Goal: Communication & Community: Answer question/provide support

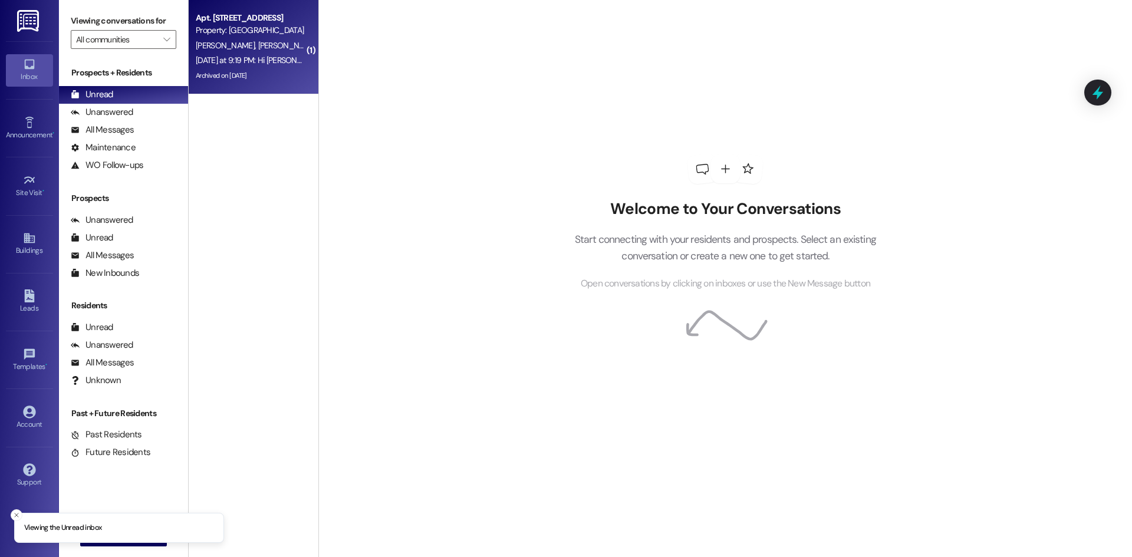
click at [263, 56] on div "[DATE] at 9:19 PM: Hi [PERSON_NAME]! Sorry for the late response. I can plan to…" at bounding box center [651, 60] width 910 height 11
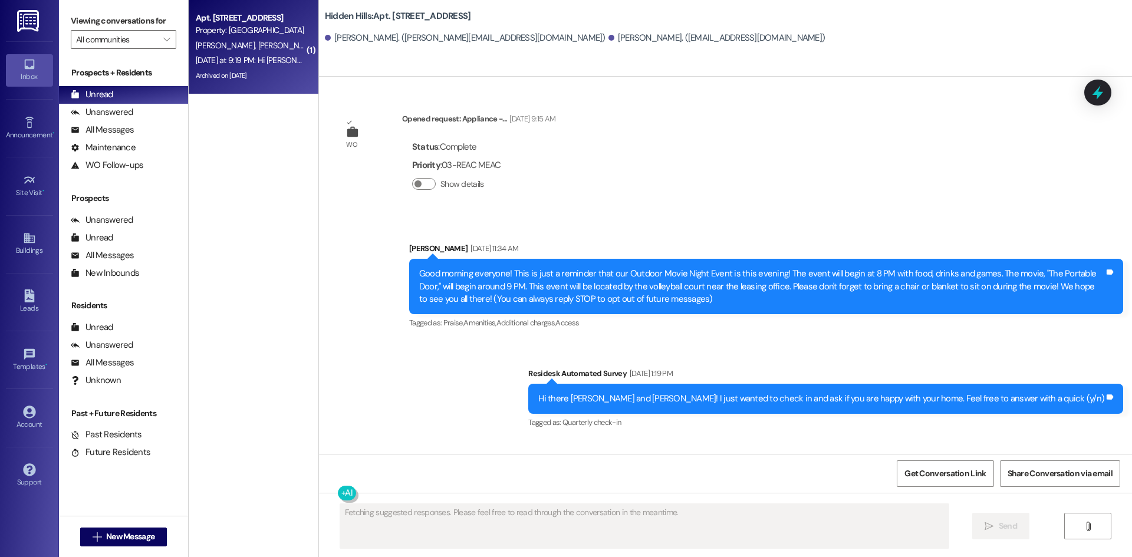
scroll to position [16868, 0]
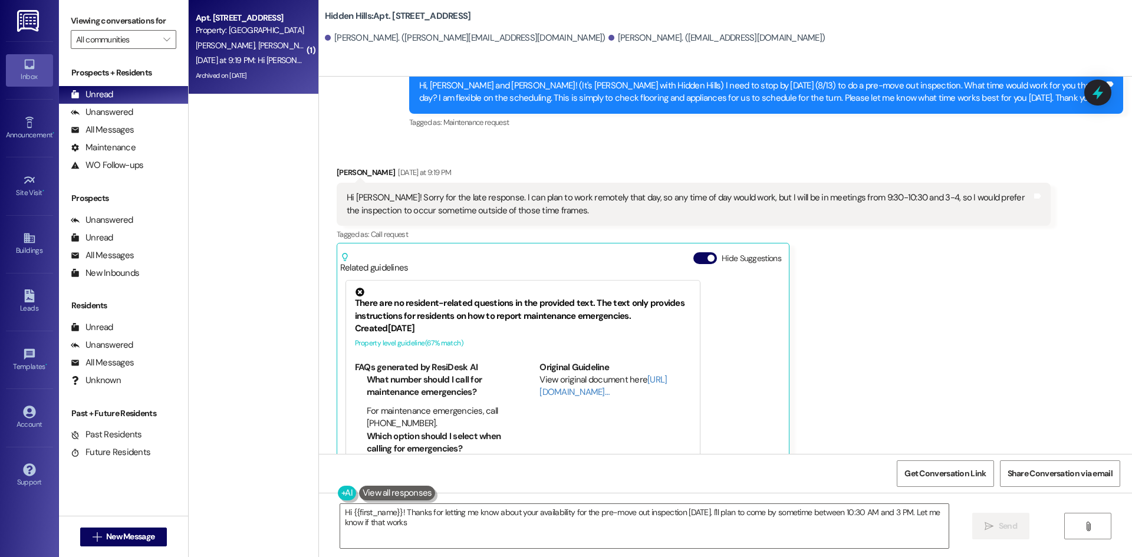
type textarea "Hi {{first_name}}! Thanks for letting me know about your availability for the p…"
click at [651, 523] on textarea "Hi {{first_name}}! Thanks for letting me know about your availability for the p…" at bounding box center [644, 526] width 608 height 44
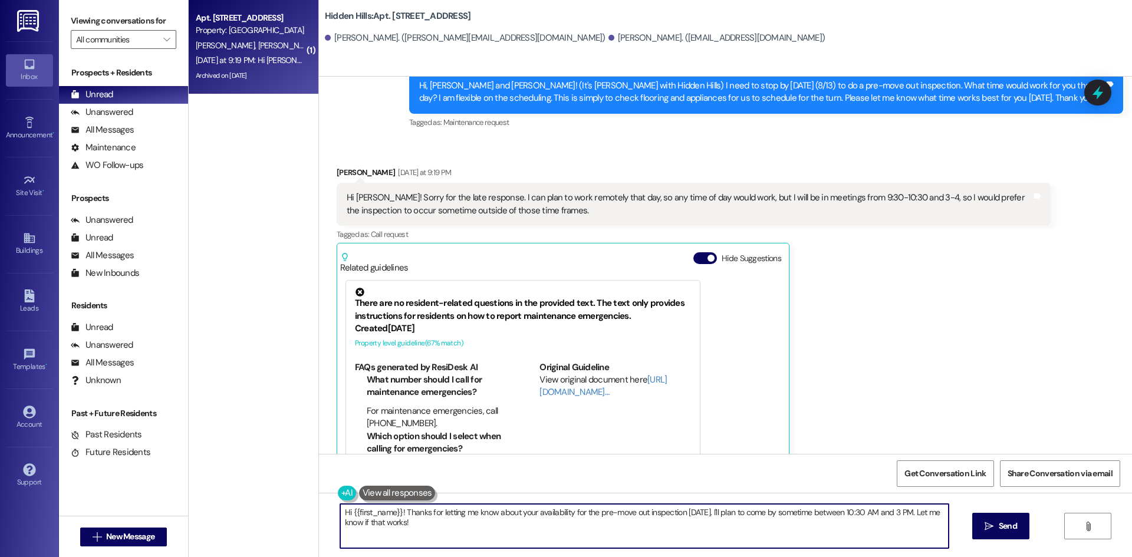
click at [651, 523] on textarea "Hi {{first_name}}! Thanks for letting me know about your availability for the p…" at bounding box center [644, 526] width 608 height 44
type textarea "[PERSON_NAME], we will plan for 4:15 then if that works for you?"
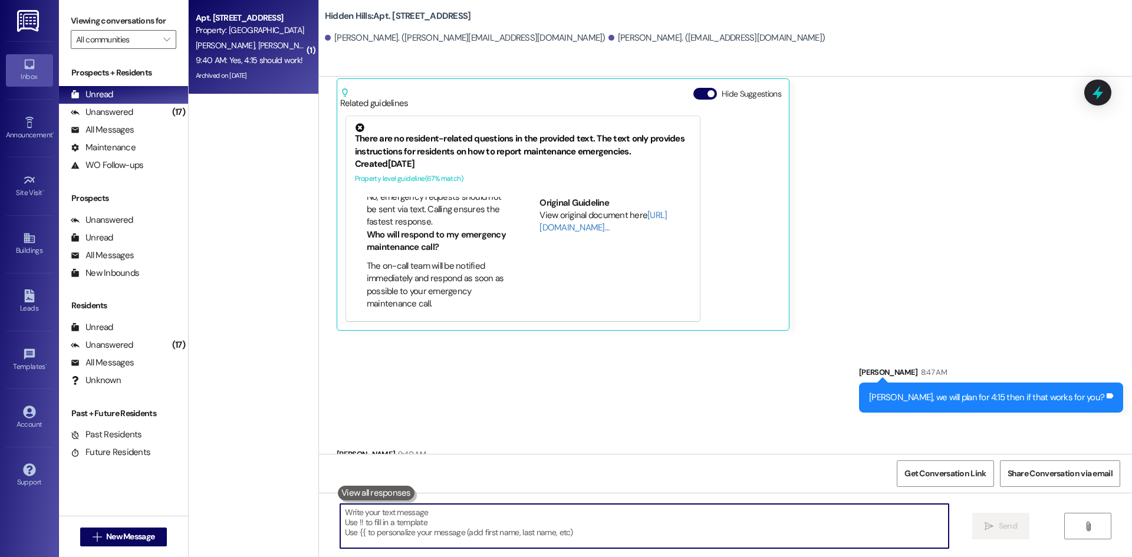
scroll to position [295, 0]
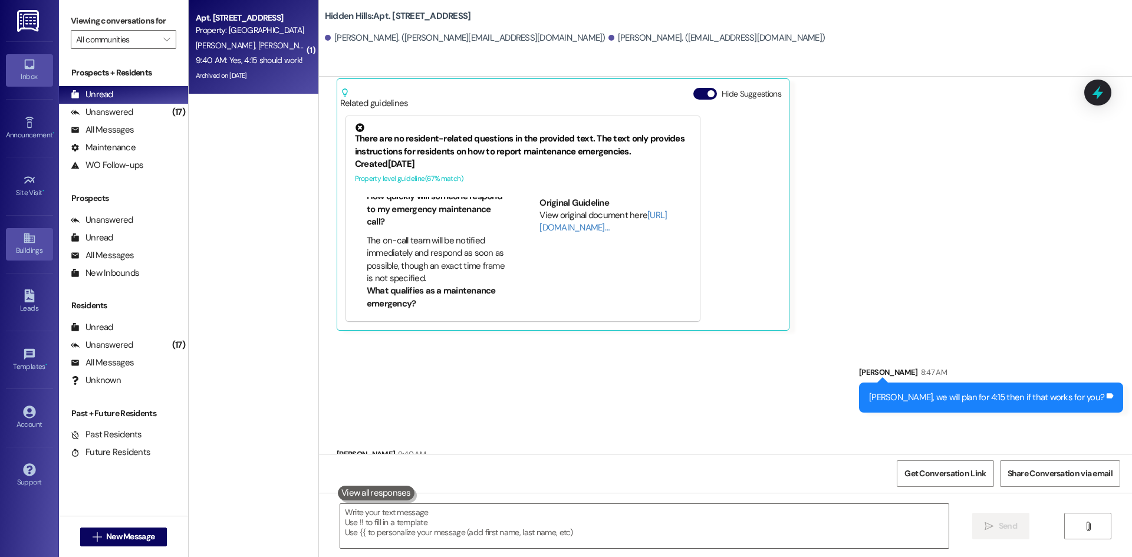
click at [14, 239] on link "Buildings" at bounding box center [29, 244] width 47 height 32
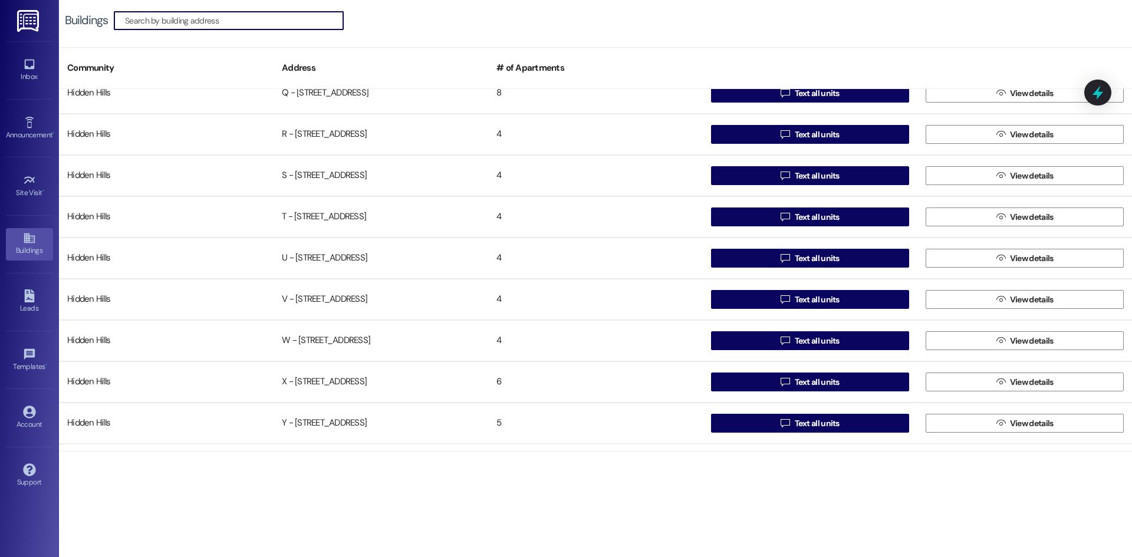
scroll to position [884, 0]
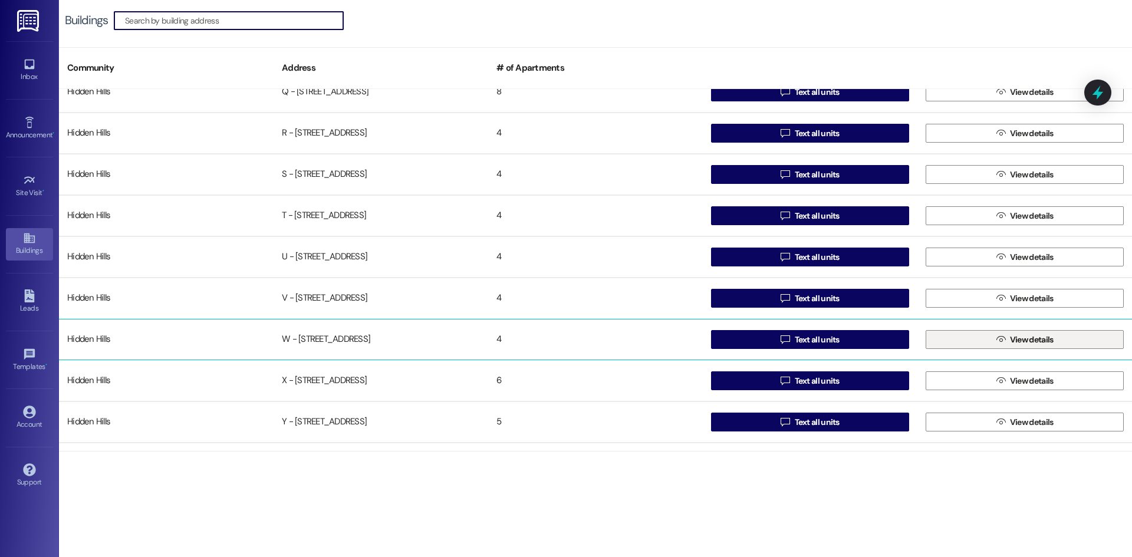
click at [982, 339] on button " View details" at bounding box center [1024, 339] width 198 height 19
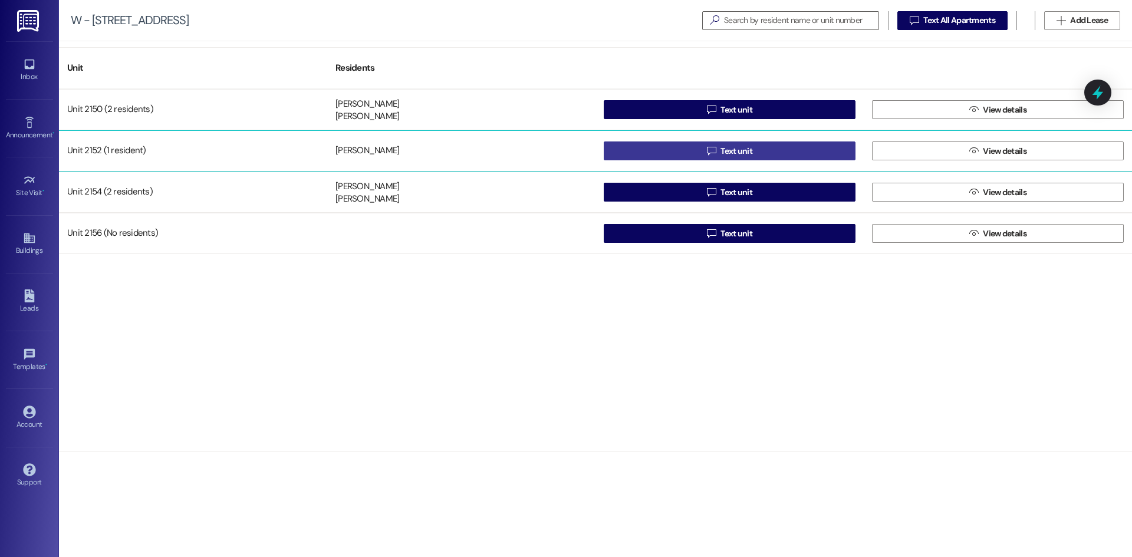
click at [735, 144] on span " Text unit" at bounding box center [729, 151] width 50 height 18
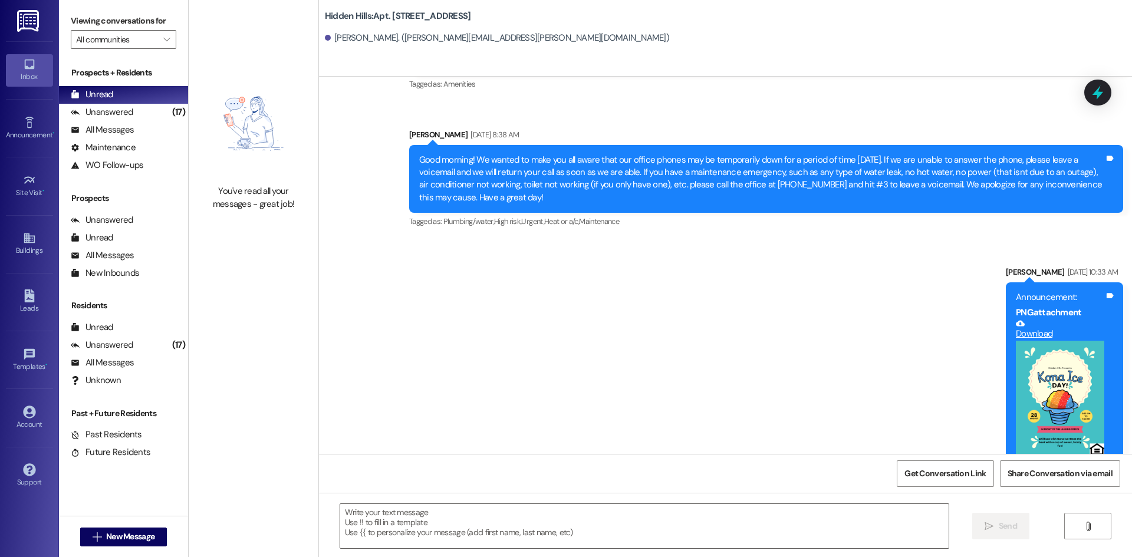
scroll to position [14787, 0]
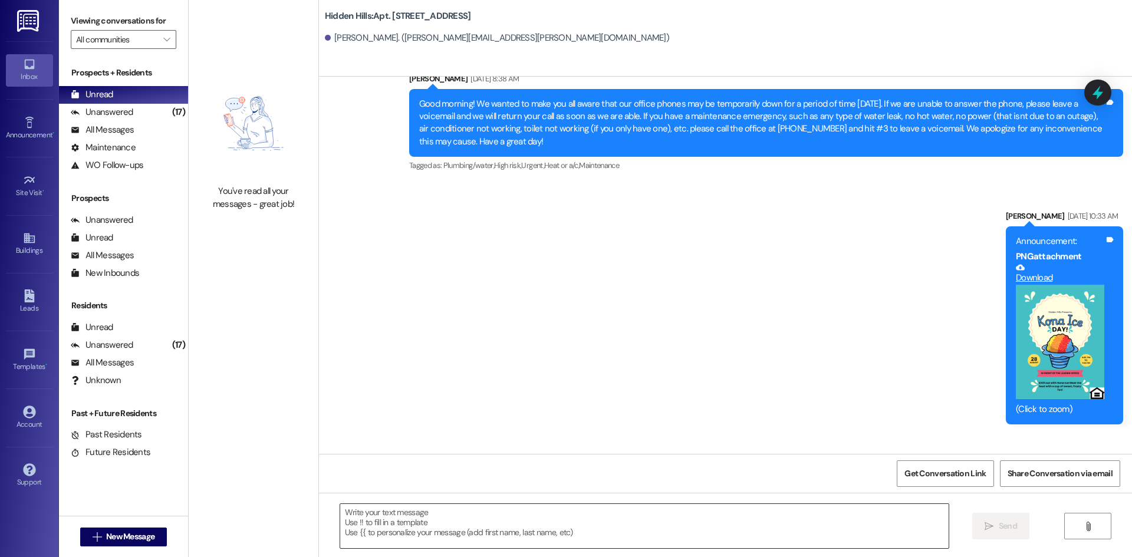
click at [468, 527] on textarea at bounding box center [644, 526] width 608 height 44
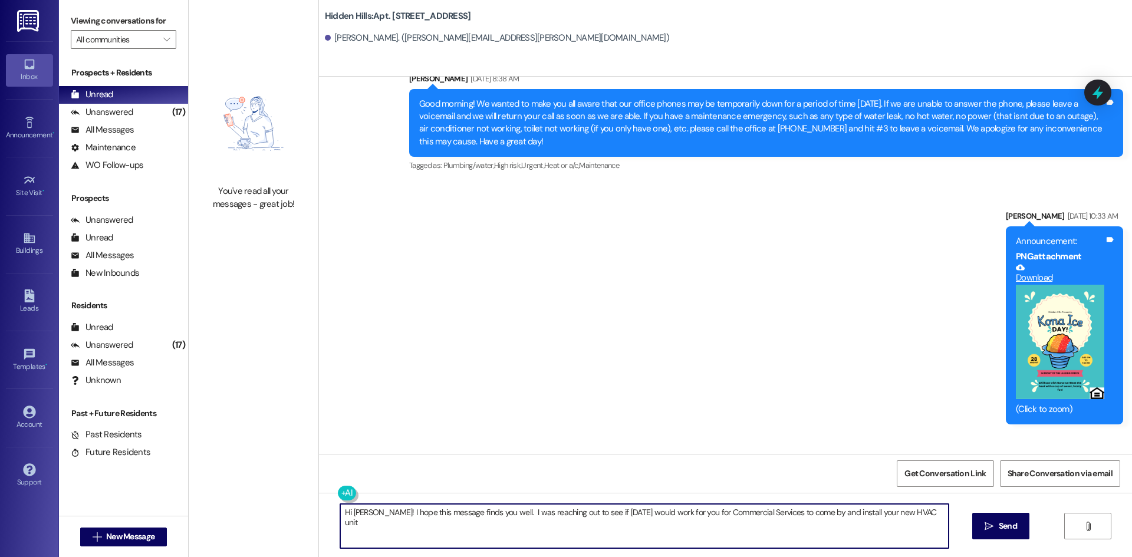
type textarea "Hi [PERSON_NAME]! I hope this message finds you well. I was reaching out to see…"
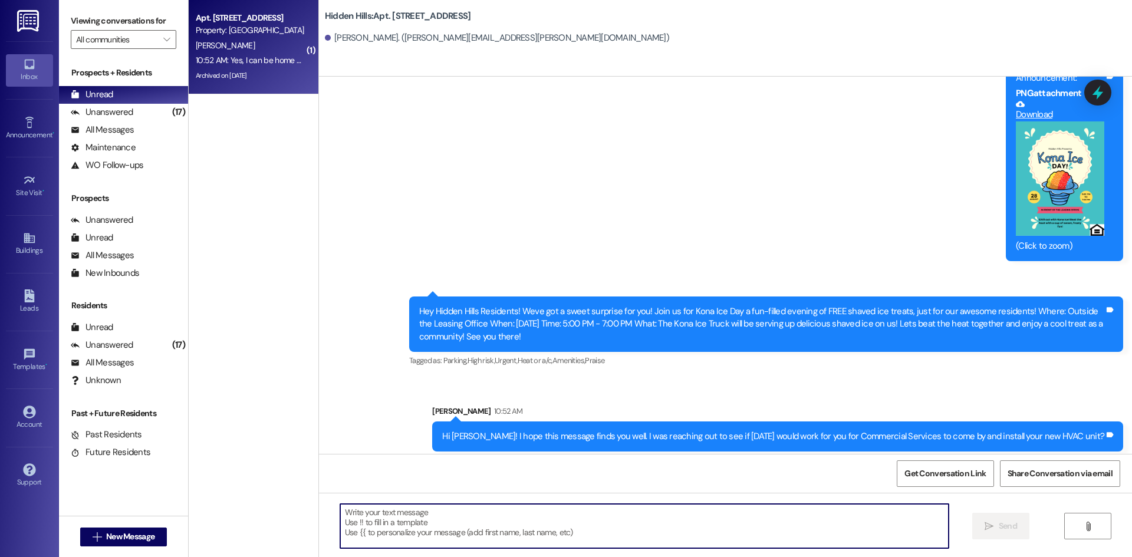
scroll to position [14951, 0]
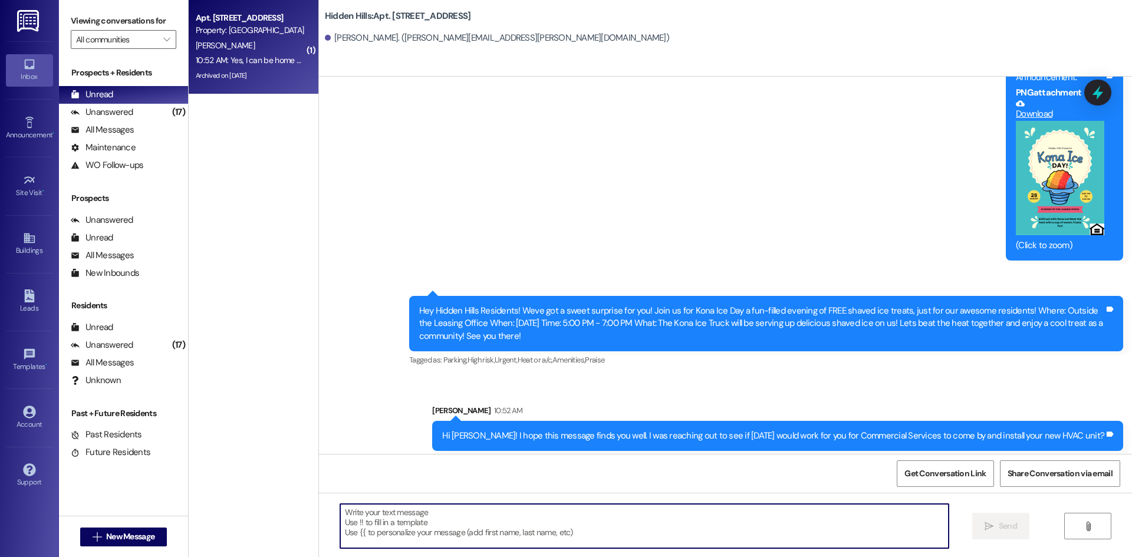
click at [571, 534] on textarea at bounding box center [644, 526] width 608 height 44
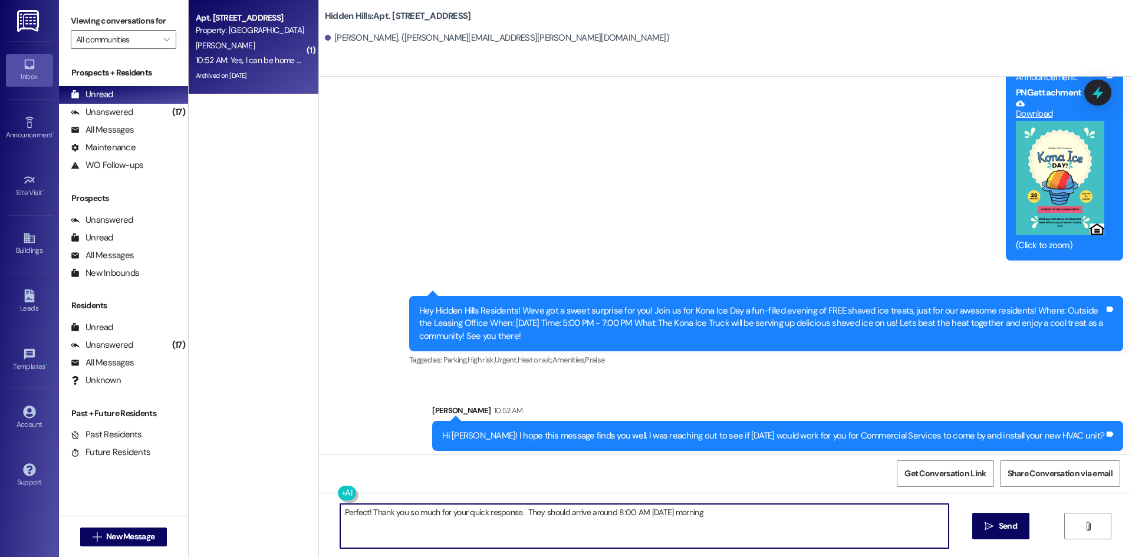
type textarea "Perfect! Thank you so much for your quick response. They should arrive around 8…"
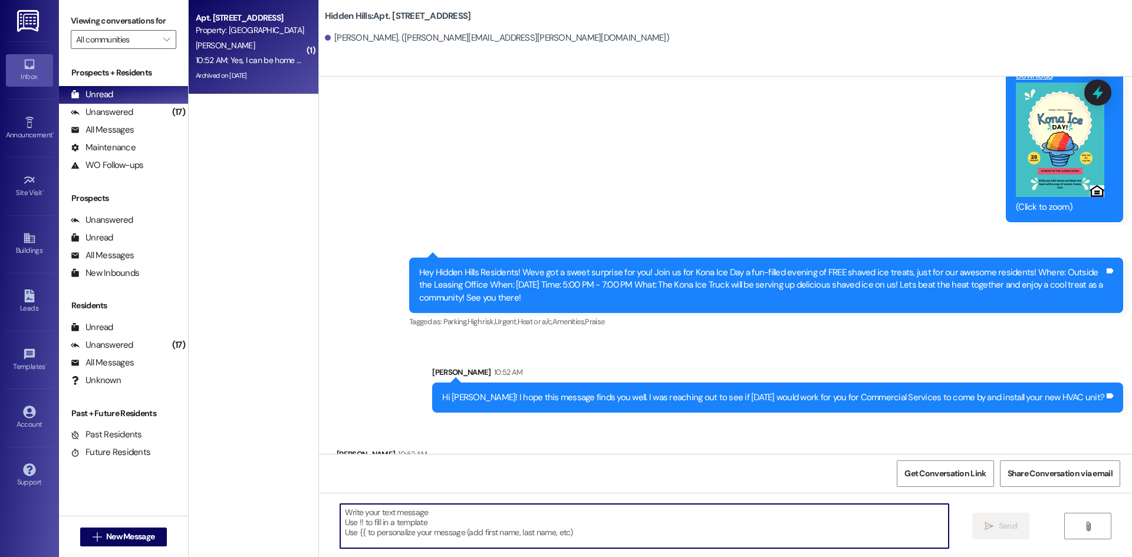
scroll to position [15033, 0]
